Goal: Transaction & Acquisition: Subscribe to service/newsletter

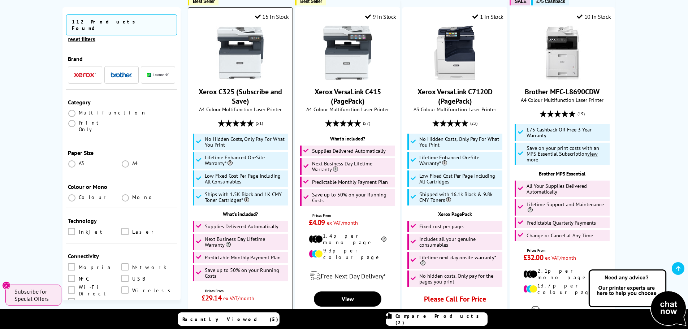
scroll to position [398, 0]
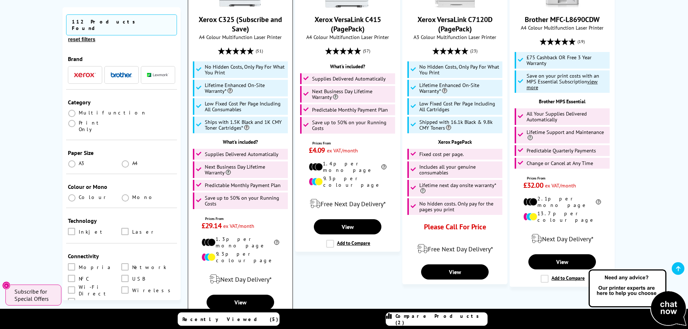
click at [266, 96] on li "Lifetime Enhanced On-Site Warranty*" at bounding box center [240, 88] width 95 height 17
click at [240, 295] on link "View" at bounding box center [240, 302] width 67 height 15
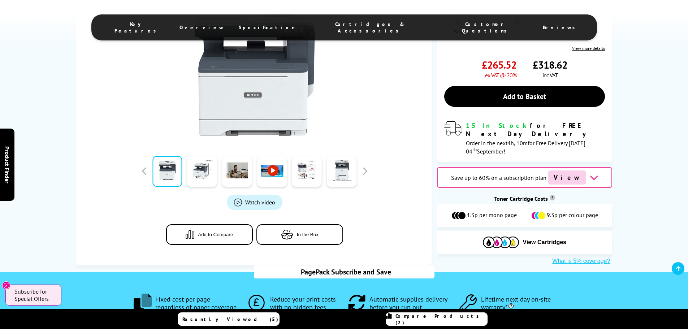
scroll to position [325, 0]
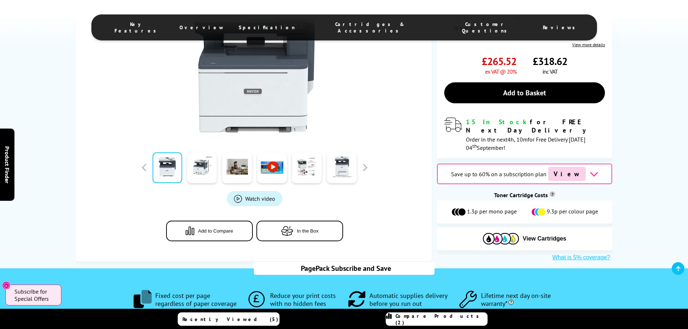
click at [580, 164] on div "Save up to 60% on a subscription plan View" at bounding box center [524, 174] width 175 height 21
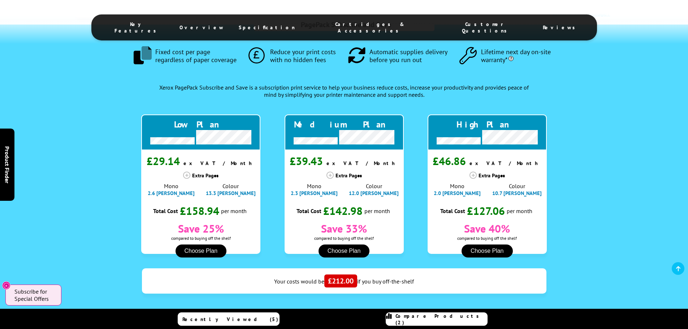
scroll to position [625, 0]
